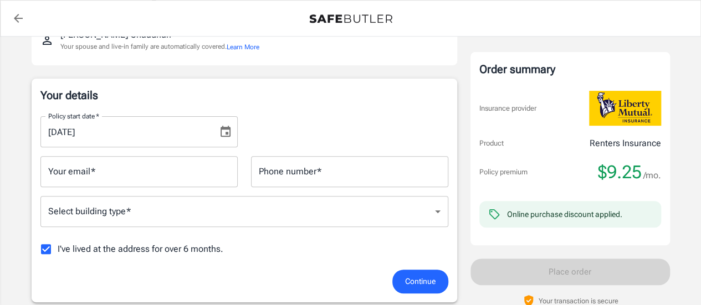
scroll to position [166, 0]
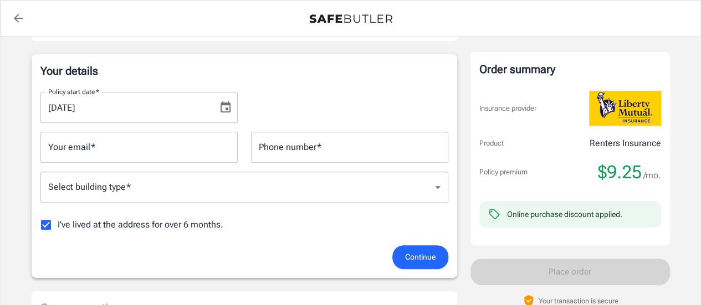
click at [222, 105] on icon "Choose date, selected date is Aug 12, 2025" at bounding box center [226, 106] width 10 height 11
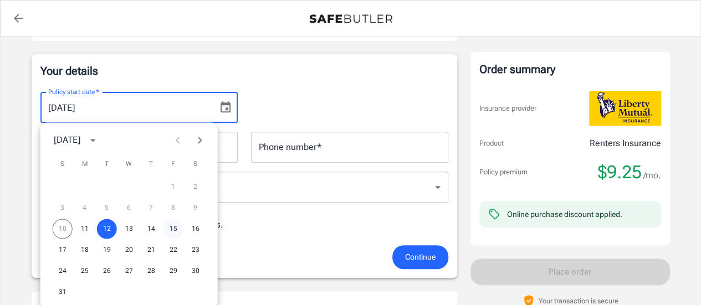
click at [172, 226] on button "15" at bounding box center [174, 229] width 20 height 20
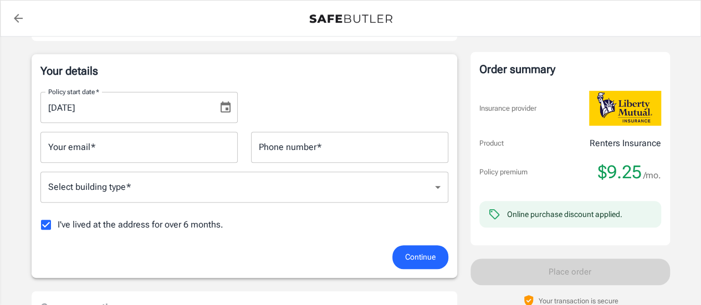
type input "[DATE]"
click at [182, 144] on input "Your email   *" at bounding box center [138, 147] width 197 height 31
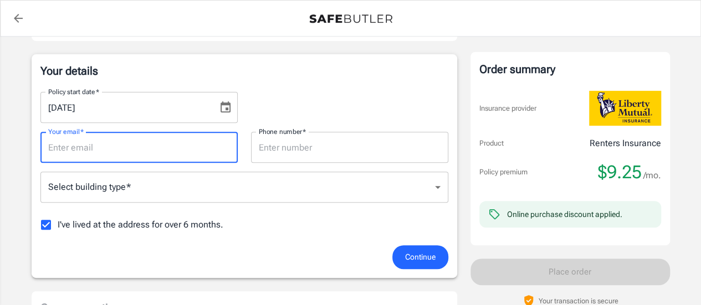
type input "[EMAIL_ADDRESS][DOMAIN_NAME]"
type input "07980351561"
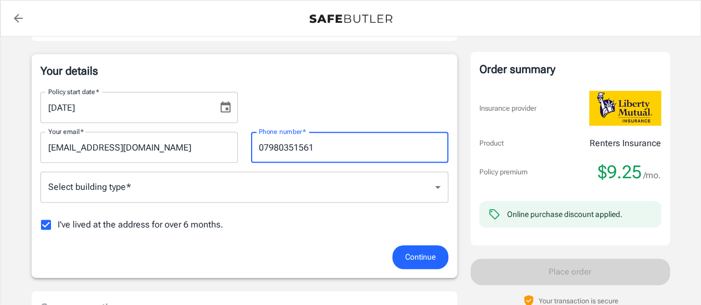
drag, startPoint x: 319, startPoint y: 150, endPoint x: 249, endPoint y: 146, distance: 70.0
click at [249, 146] on div "Phone number   * 07980351561 Phone number   *" at bounding box center [349, 147] width 211 height 31
type input "2"
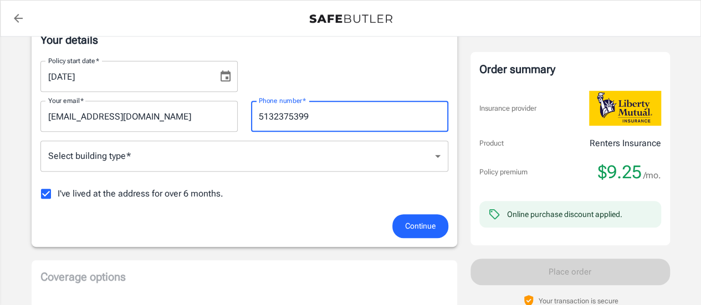
scroll to position [222, 0]
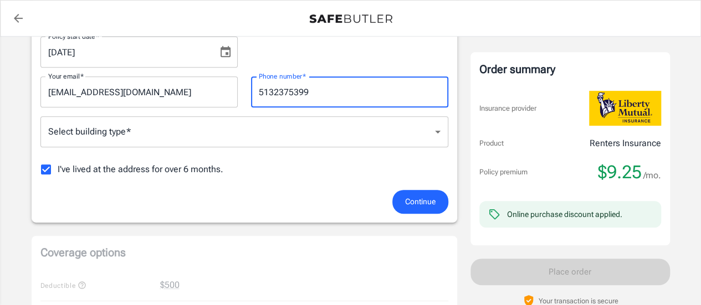
type input "5132375399"
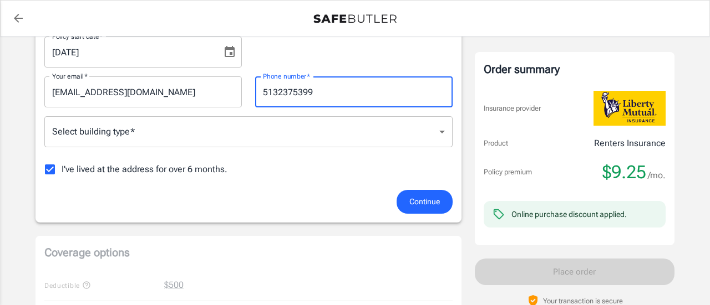
click at [432, 128] on body "Policy premium $ 9.25 /mo Liberty Mutual Renters Insurance [STREET_ADDRESS][PER…" at bounding box center [355, 302] width 710 height 1048
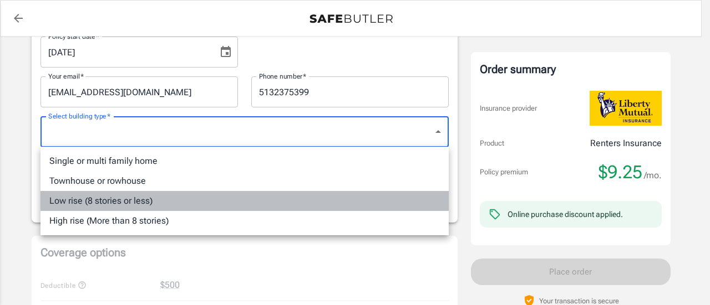
click at [326, 210] on li "Low rise (8 stories or less)" at bounding box center [244, 201] width 408 height 20
type input "lowrise"
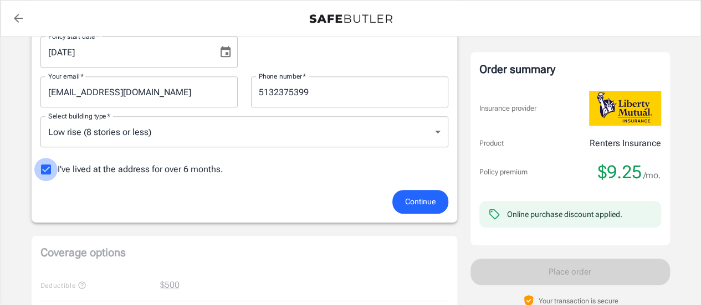
click at [47, 169] on input "I've lived at the address for over 6 months." at bounding box center [45, 169] width 23 height 23
checkbox input "false"
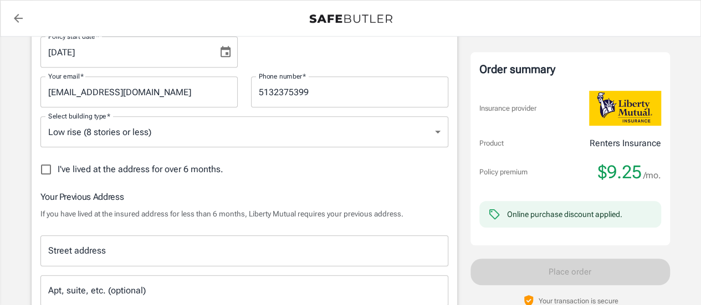
scroll to position [277, 0]
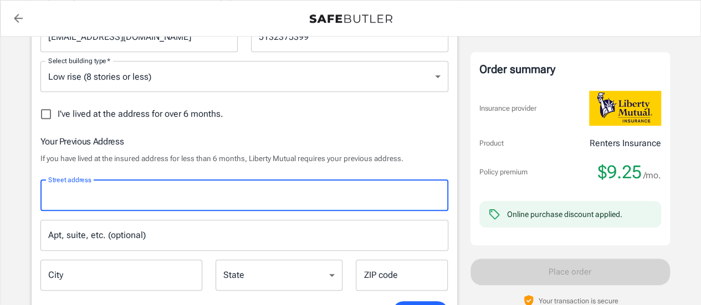
click at [215, 191] on input "Street address" at bounding box center [244, 195] width 398 height 21
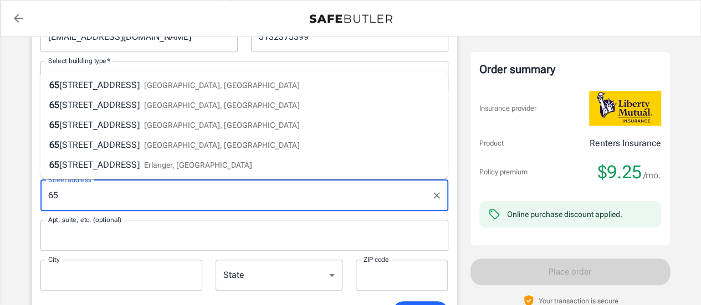
type input "[STREET_ADDRESS]"
type input "Room 310"
type input "[PERSON_NAME]"
type input "41011"
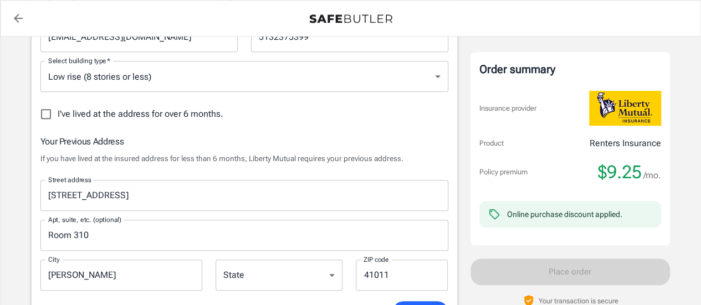
click at [11, 185] on div "Policy premium $ 9.25 /mo Liberty Mutual Renters Insurance [STREET_ADDRESS][PER…" at bounding box center [350, 309] width 701 height 1100
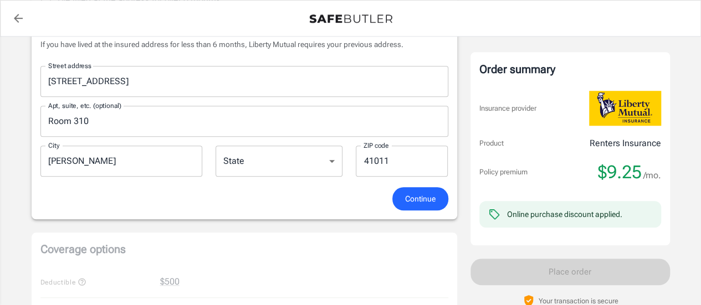
scroll to position [444, 0]
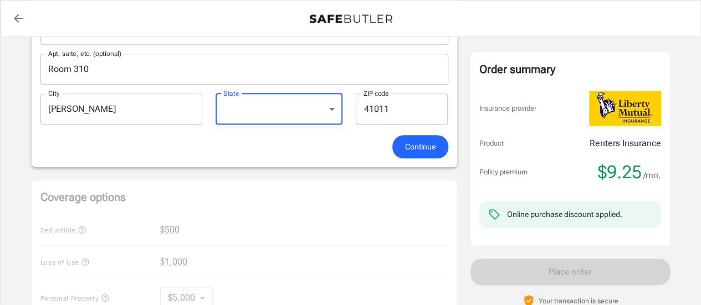
click at [322, 108] on select "[US_STATE] [US_STATE] [US_STATE] [US_STATE] [US_STATE] [US_STATE] [US_STATE] [U…" at bounding box center [279, 109] width 127 height 31
select select "KY"
click at [216, 94] on select "[US_STATE] [US_STATE] [US_STATE] [US_STATE] [US_STATE] [US_STATE] [US_STATE] [U…" at bounding box center [279, 109] width 127 height 31
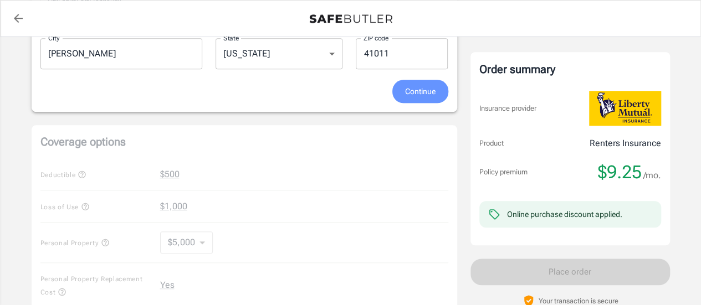
click at [417, 92] on span "Continue" at bounding box center [420, 92] width 30 height 14
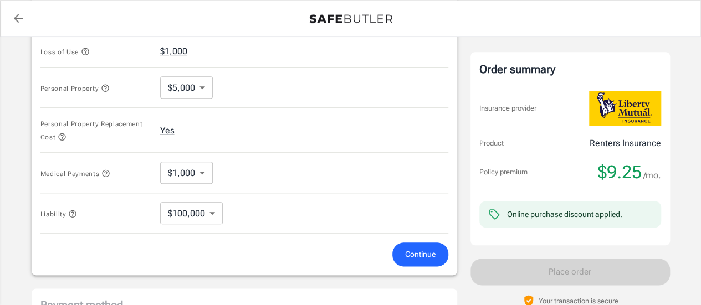
scroll to position [552, 0]
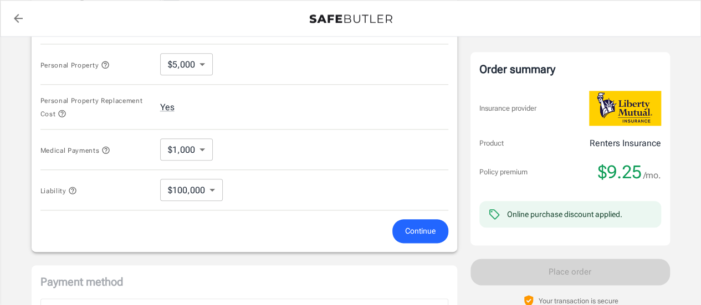
click at [71, 187] on icon "button" at bounding box center [72, 190] width 9 height 9
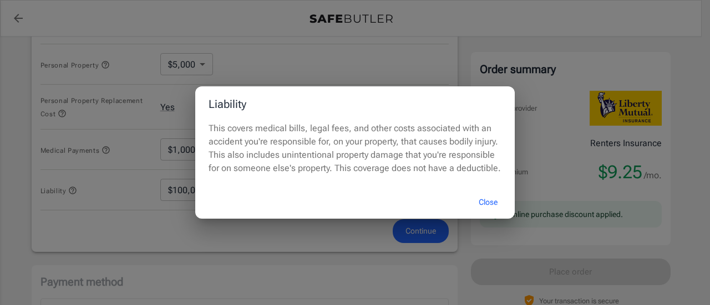
click at [482, 204] on button "Close" at bounding box center [488, 203] width 44 height 24
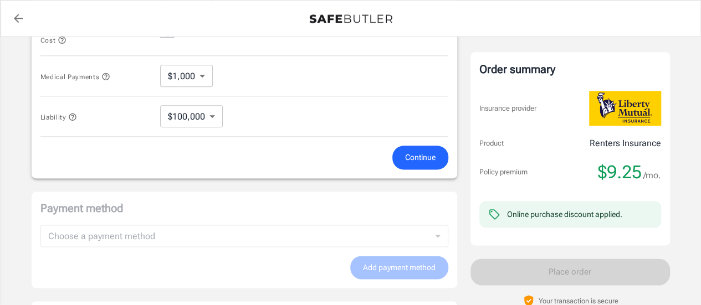
scroll to position [559, 0]
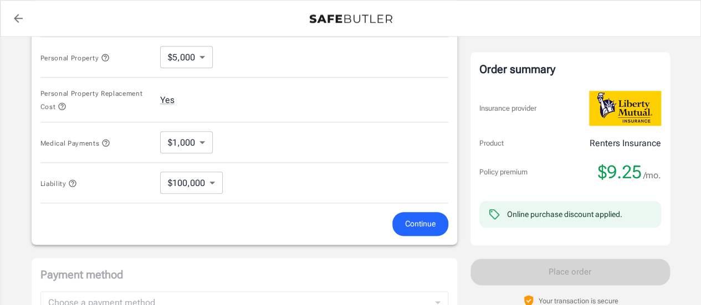
click at [75, 181] on icon "button" at bounding box center [72, 183] width 9 height 9
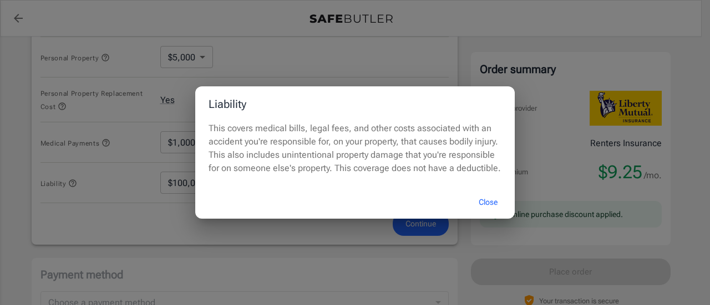
click at [491, 202] on button "Close" at bounding box center [488, 203] width 44 height 24
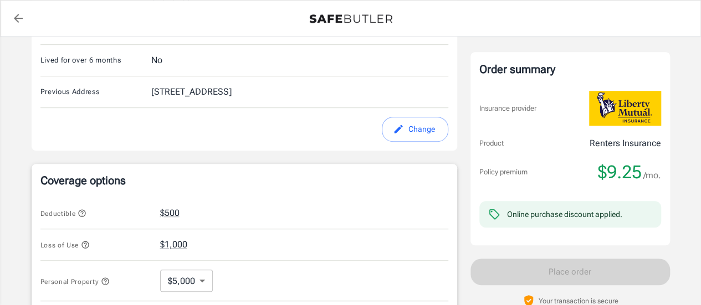
scroll to position [222, 0]
